Goal: Find specific page/section: Find specific page/section

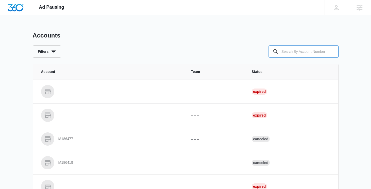
click at [312, 52] on input "text" at bounding box center [304, 51] width 70 height 12
click at [292, 51] on input "M" at bounding box center [304, 51] width 70 height 12
paste input "335456"
type input "M335456"
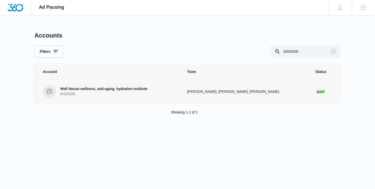
click at [91, 94] on p "M335456" at bounding box center [103, 94] width 87 height 5
